Goal: Task Accomplishment & Management: Use online tool/utility

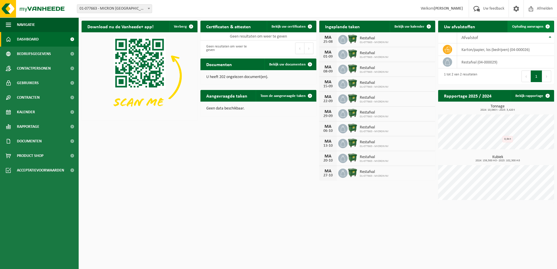
click at [533, 25] on span "Ophaling aanvragen" at bounding box center [527, 27] width 31 height 4
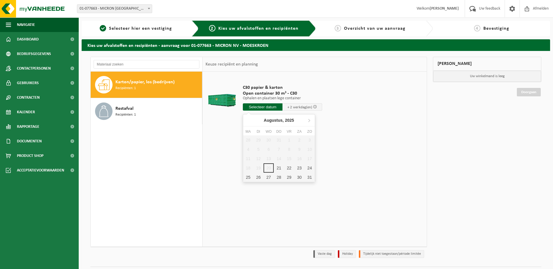
click at [271, 104] on input "text" at bounding box center [263, 106] width 40 height 7
click at [278, 167] on div "21" at bounding box center [278, 167] width 10 height 9
type input "Van [DATE]"
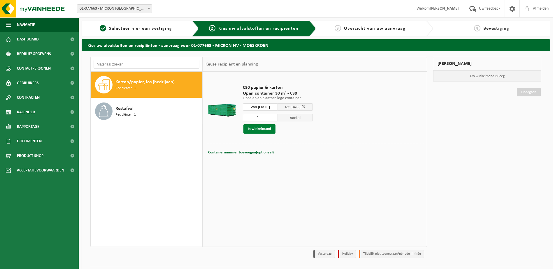
click at [264, 128] on button "In winkelmand" at bounding box center [259, 128] width 32 height 9
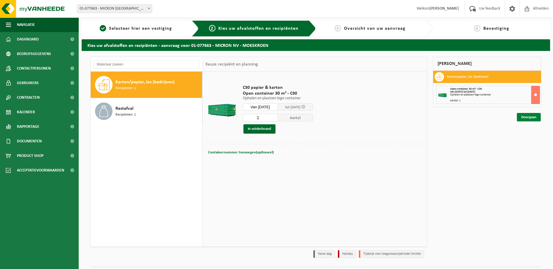
click at [527, 117] on link "Doorgaan" at bounding box center [528, 117] width 24 height 8
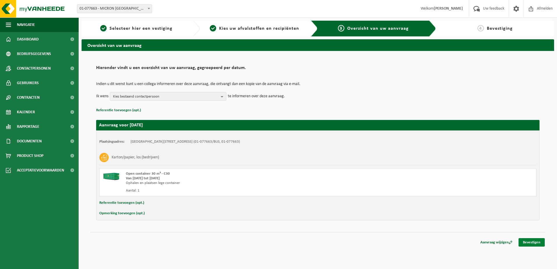
click at [530, 242] on link "Bevestigen" at bounding box center [531, 242] width 26 height 8
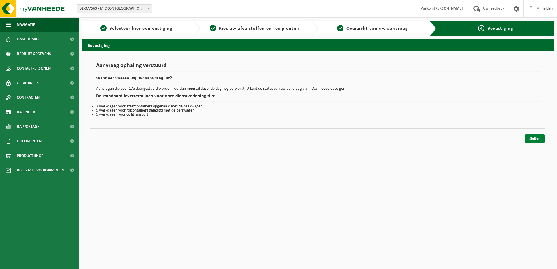
click at [537, 140] on link "Sluiten" at bounding box center [535, 139] width 20 height 8
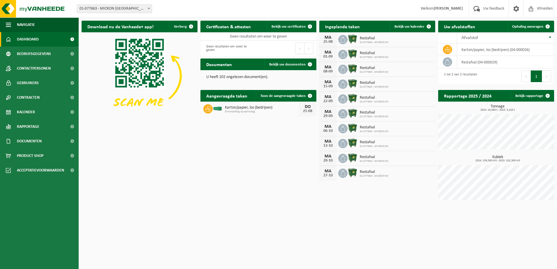
click at [71, 40] on span at bounding box center [72, 39] width 13 height 15
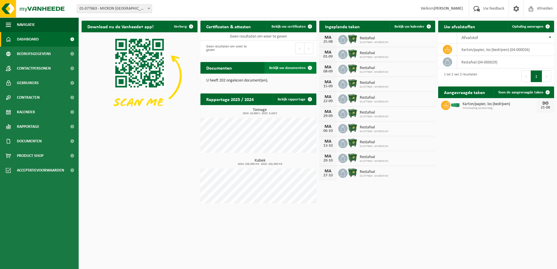
click at [302, 68] on span "Bekijk uw documenten" at bounding box center [287, 68] width 36 height 4
